Goal: Task Accomplishment & Management: Use online tool/utility

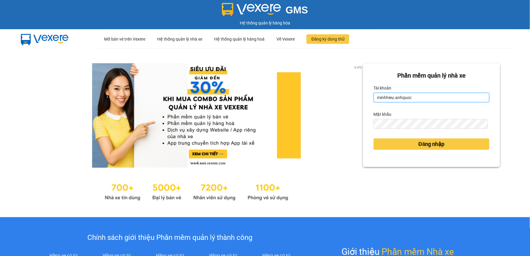
click at [416, 99] on input "minhhieu.anhquoc" at bounding box center [432, 98] width 116 height 10
type input "huyentrang.anhquoc"
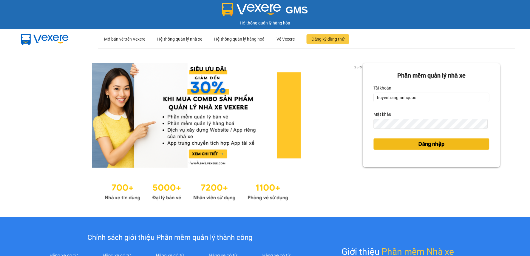
click at [405, 148] on button "Đăng nhập" at bounding box center [432, 144] width 116 height 11
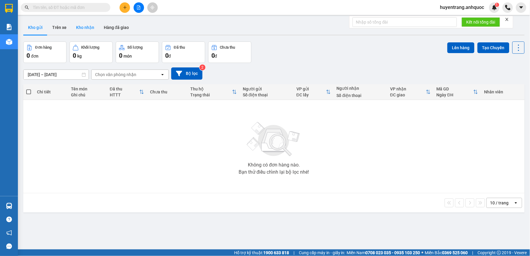
click at [85, 28] on button "Kho nhận" at bounding box center [85, 27] width 28 height 14
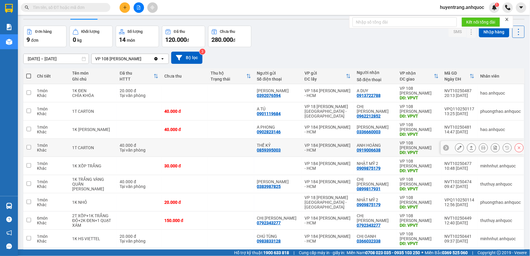
scroll to position [39, 0]
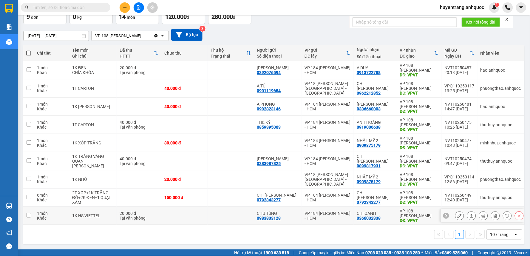
click at [404, 212] on div "VP 108 Lê Hồng Phong - Vũng Tàu" at bounding box center [419, 214] width 39 height 10
checkbox input "true"
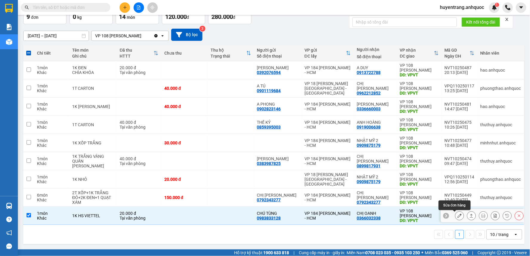
click at [456, 219] on button at bounding box center [460, 216] width 8 height 10
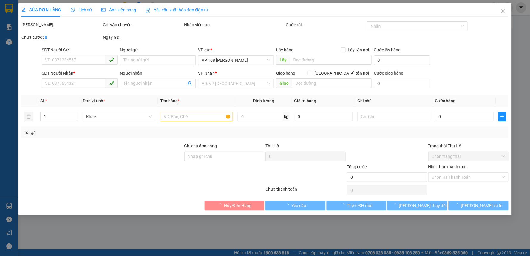
type input "0983833128"
type input "CHÚ TÙNG"
type input "0366032338"
type input "CHỊ OANH"
type input "VPVT"
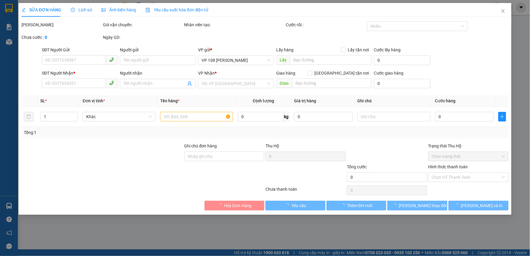
type input "20.000"
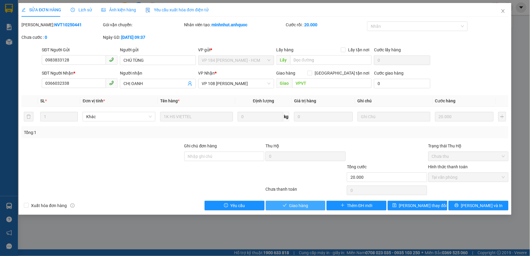
click at [315, 204] on button "Giao hàng" at bounding box center [296, 206] width 60 height 10
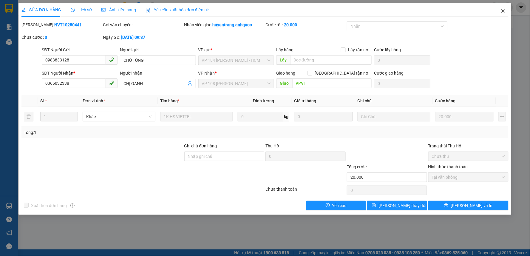
click at [506, 10] on span "Close" at bounding box center [503, 11] width 17 height 17
